Goal: Task Accomplishment & Management: Complete application form

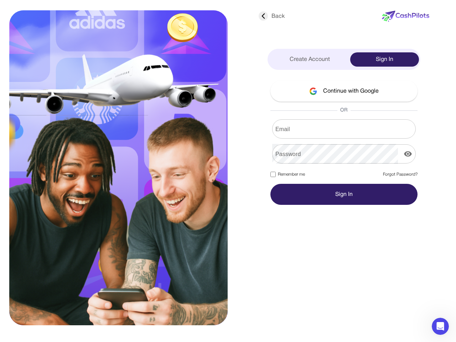
click at [228, 171] on div at bounding box center [133, 164] width 218 height 315
click at [272, 16] on div "Back" at bounding box center [272, 16] width 26 height 9
click at [310, 60] on div "Create Account" at bounding box center [310, 59] width 82 height 14
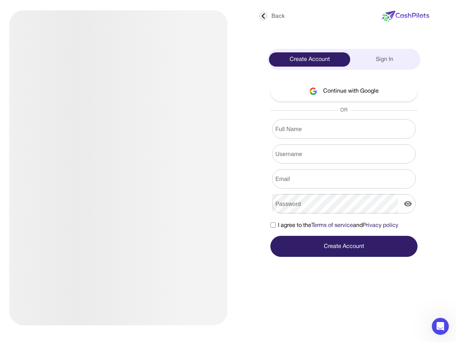
click at [385, 60] on div "Sign In" at bounding box center [384, 59] width 69 height 14
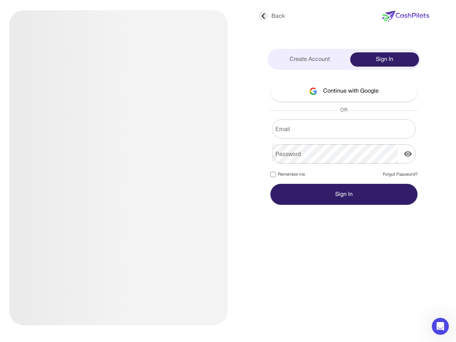
click at [344, 91] on button "Continue with Google" at bounding box center [344, 91] width 147 height 21
click at [344, 129] on input "Email" at bounding box center [344, 129] width 144 height 20
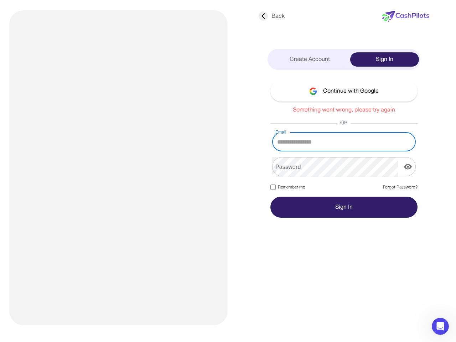
click at [344, 154] on form "Email Email Password Password Remember me Forgot Password? Sign In" at bounding box center [344, 175] width 147 height 86
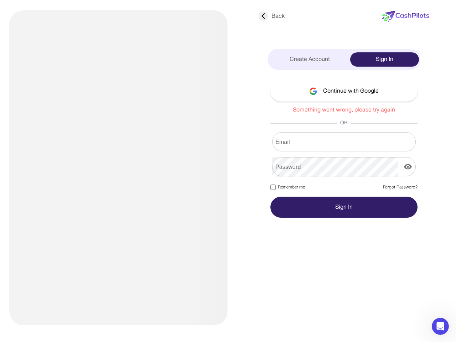
click at [408, 154] on form "Email Email Password Password Remember me Forgot Password? Sign In" at bounding box center [344, 175] width 147 height 86
